Goal: Information Seeking & Learning: Learn about a topic

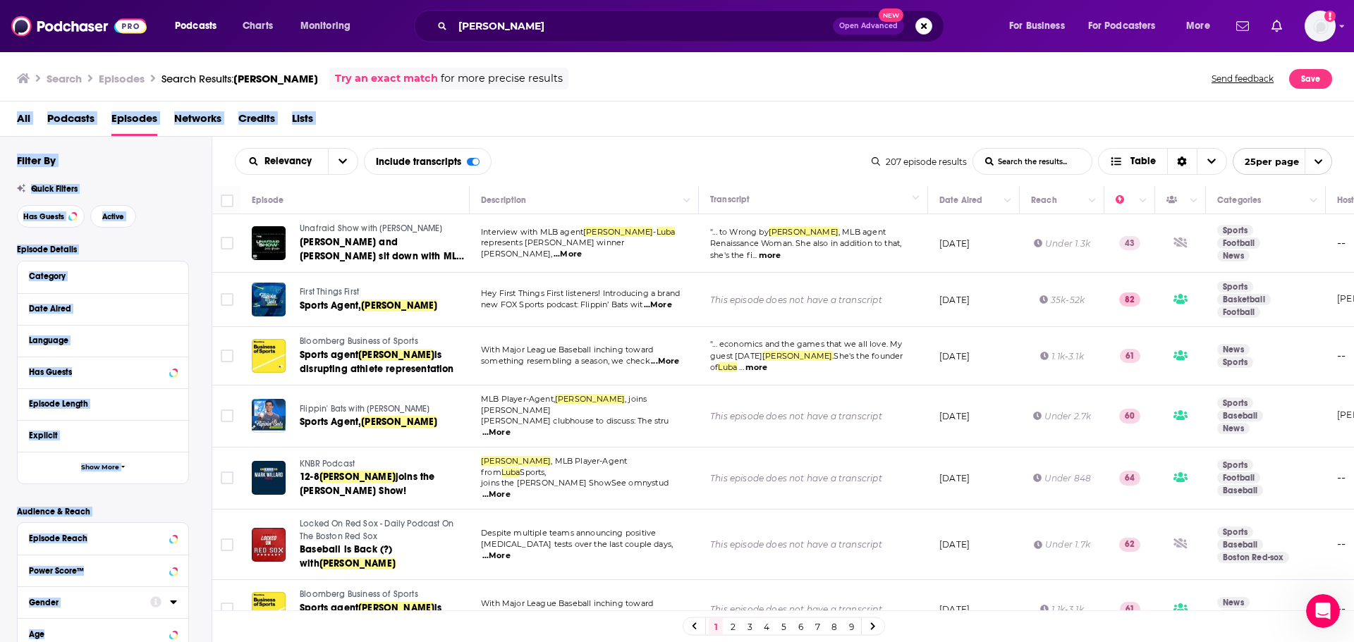
click at [700, 124] on div "All Podcasts Episodes Networks Credits Lists" at bounding box center [680, 121] width 1327 height 29
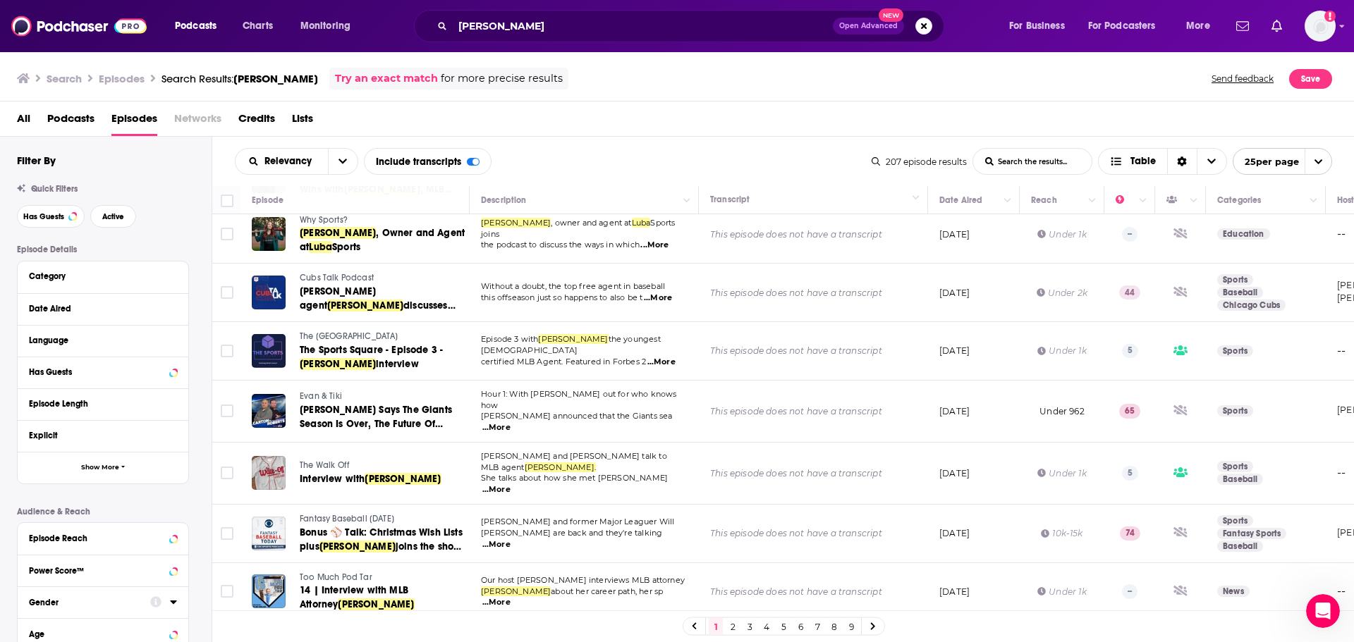
scroll to position [917, 0]
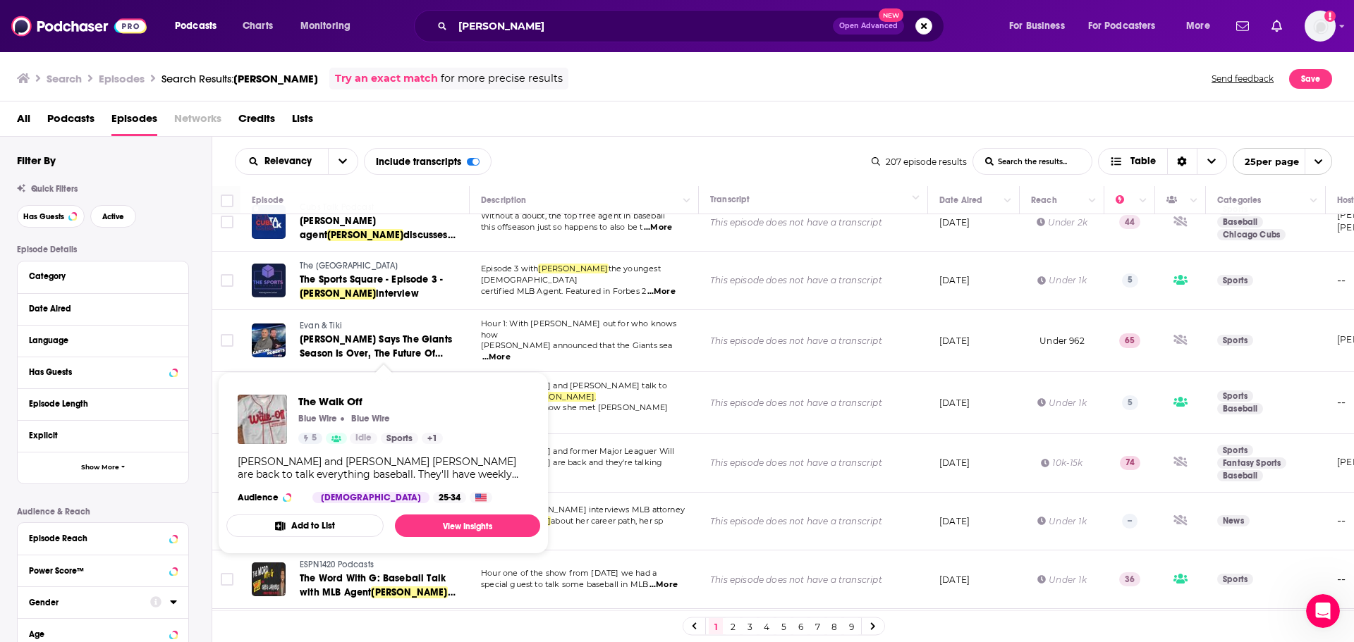
drag, startPoint x: 351, startPoint y: 364, endPoint x: 811, endPoint y: 150, distance: 507.0
click at [811, 150] on div "Relevancy List Search Input Search the results... Include transcripts Table" at bounding box center [553, 161] width 637 height 27
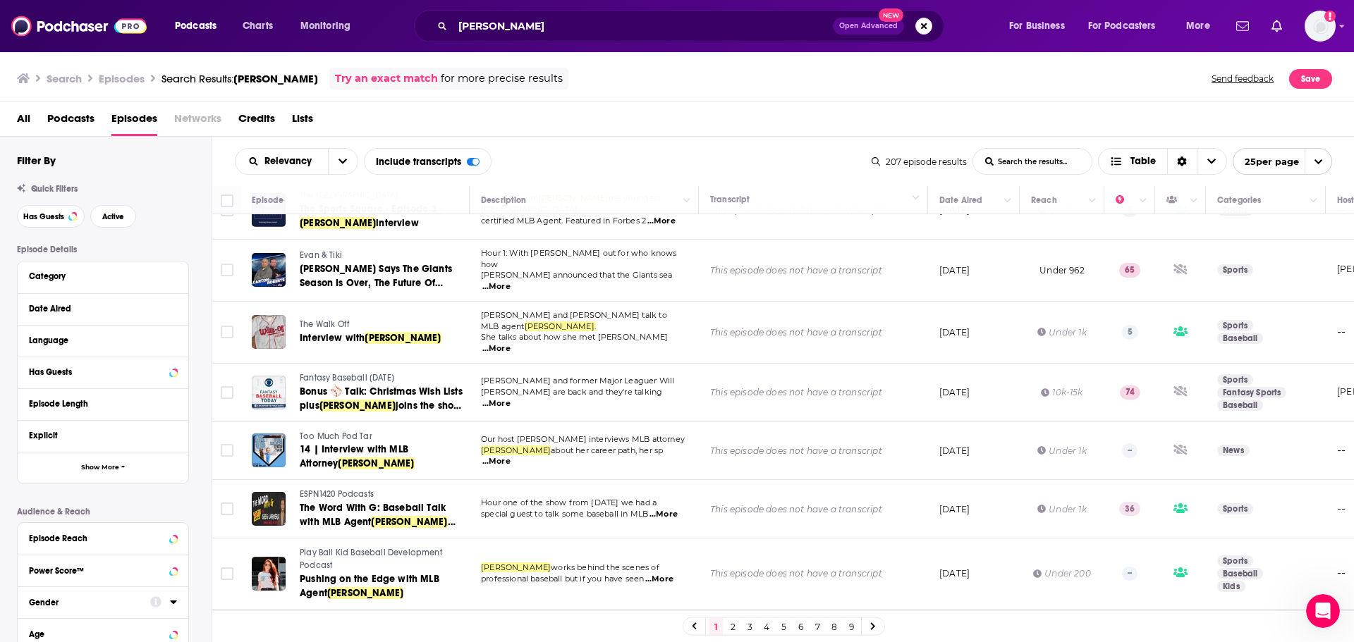
scroll to position [1060, 0]
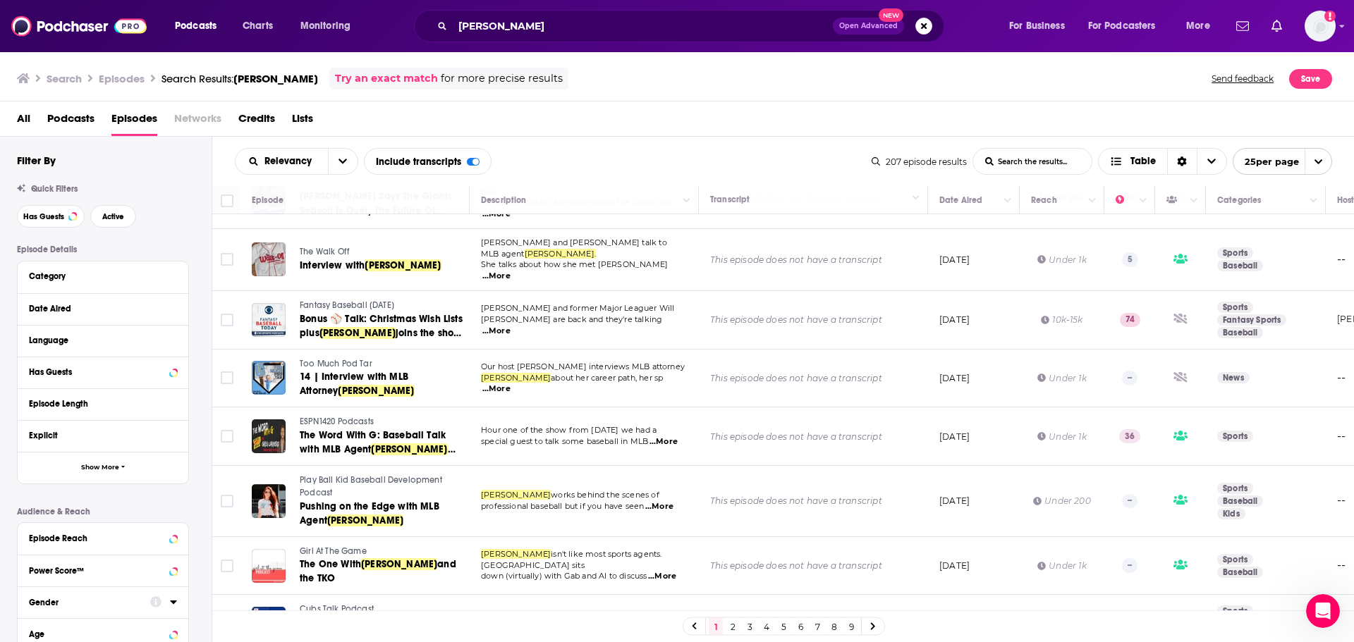
click at [731, 629] on link "2" at bounding box center [733, 626] width 14 height 17
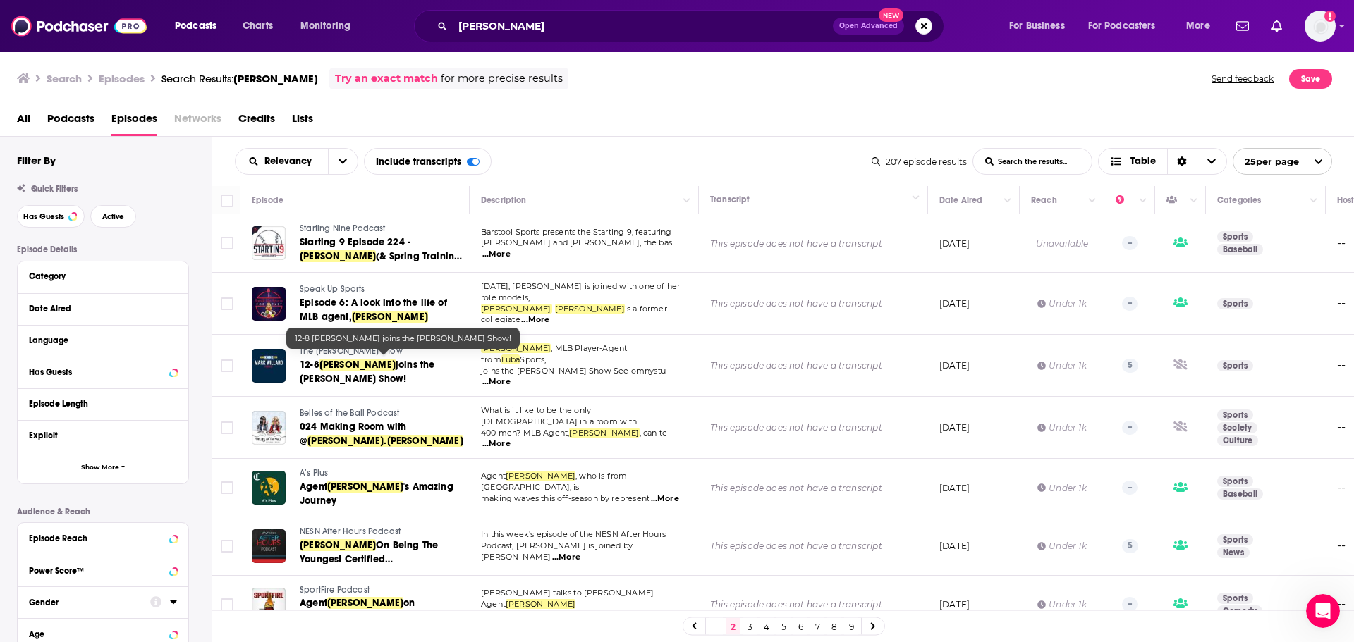
click at [597, 116] on div "All Podcasts Episodes Networks Credits Lists" at bounding box center [680, 121] width 1327 height 29
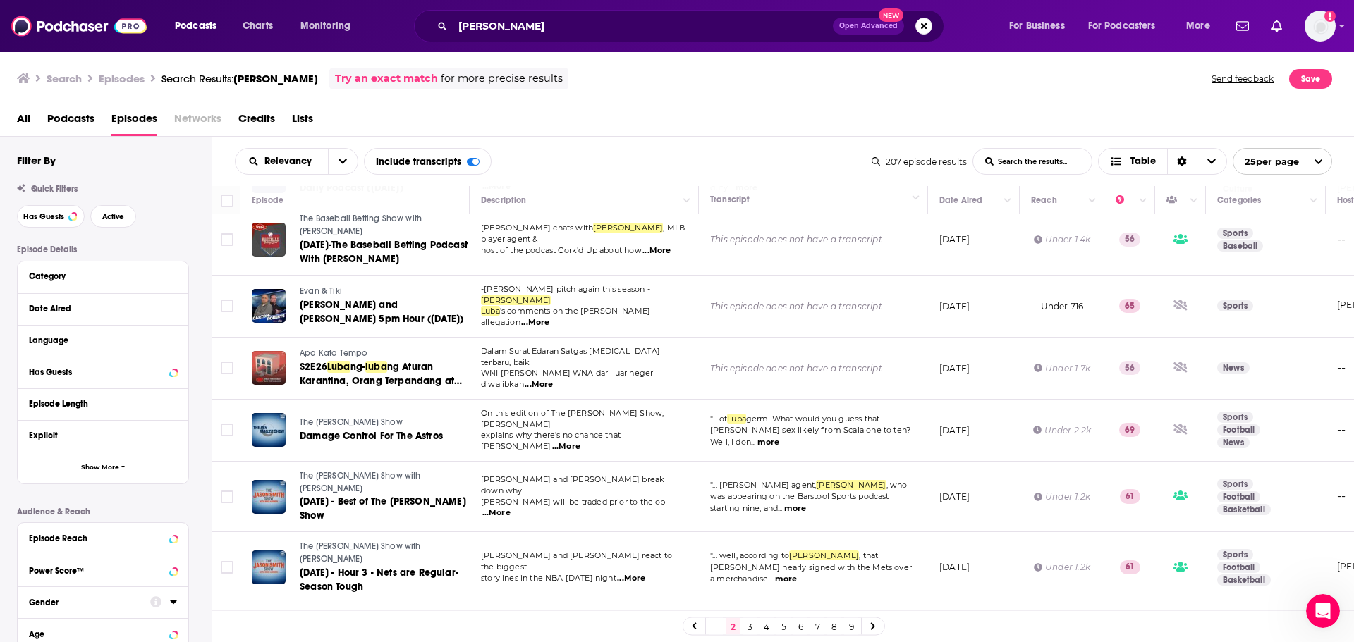
scroll to position [1089, 0]
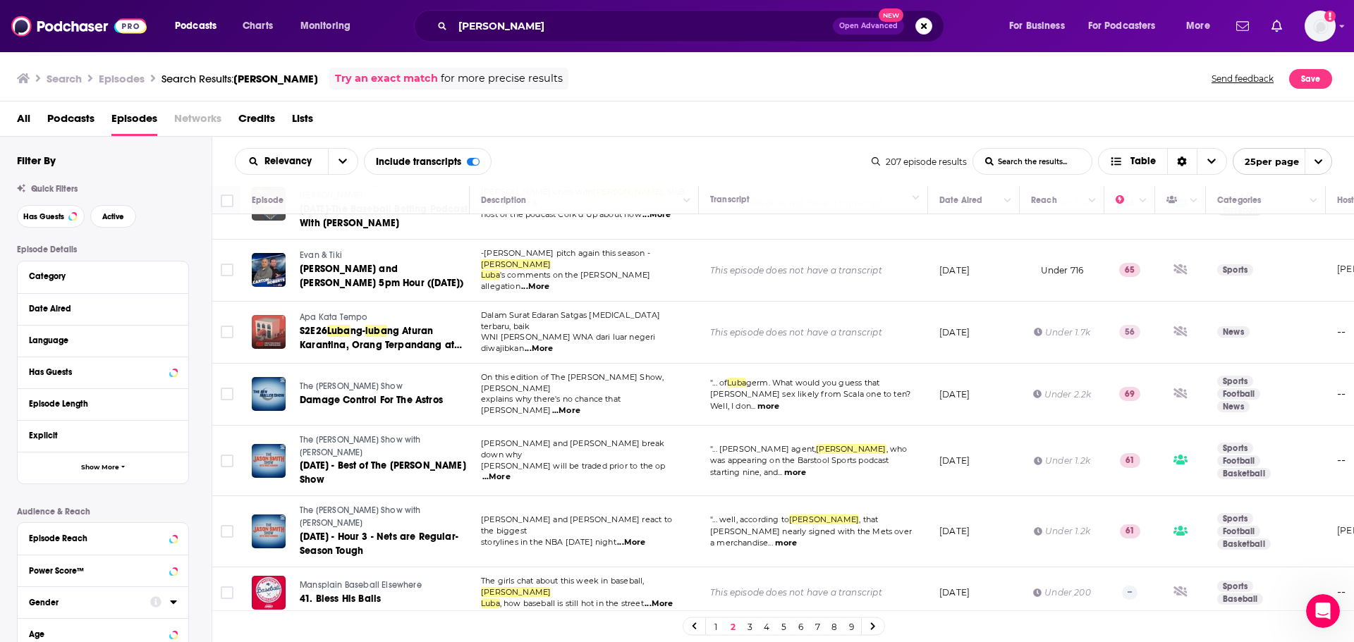
drag, startPoint x: 754, startPoint y: 626, endPoint x: 739, endPoint y: 626, distance: 14.8
click at [754, 626] on link "3" at bounding box center [750, 626] width 14 height 17
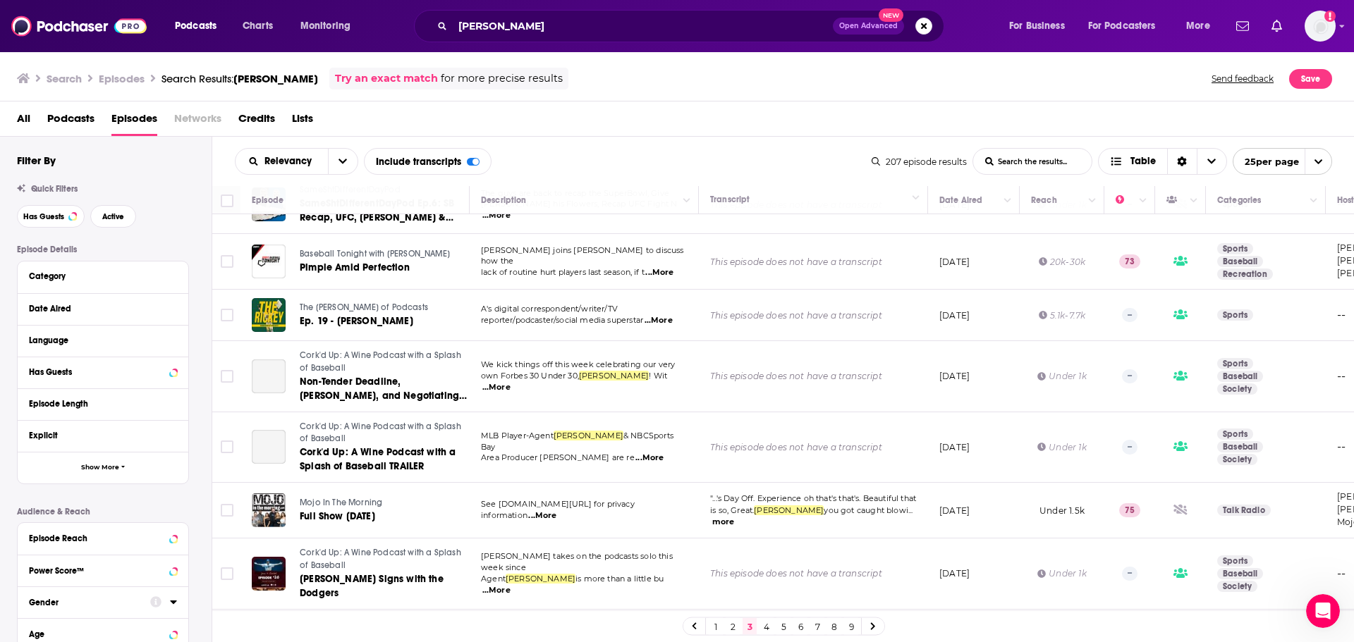
scroll to position [635, 0]
